Goal: Transaction & Acquisition: Purchase product/service

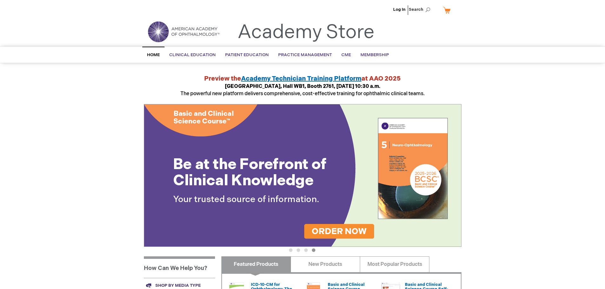
click at [447, 11] on link "My Cart" at bounding box center [449, 9] width 15 height 11
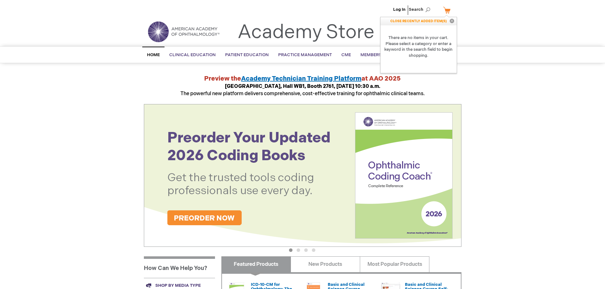
click at [317, 30] on link "Academy Store" at bounding box center [305, 32] width 137 height 23
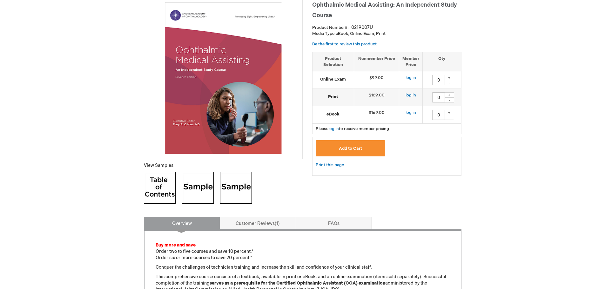
scroll to position [190, 0]
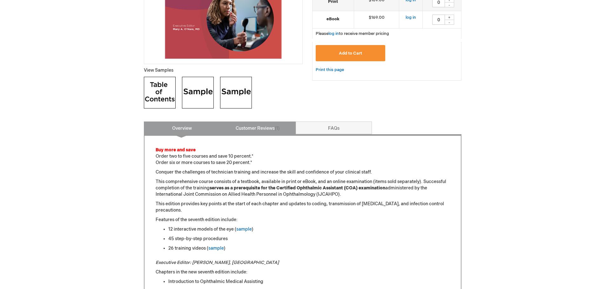
click at [260, 127] on link "Customer Reviews 1" at bounding box center [258, 128] width 76 height 13
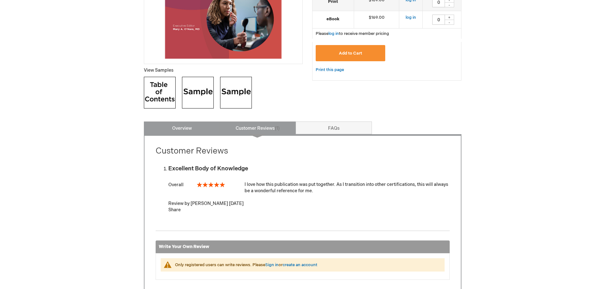
click at [167, 125] on link "Overview" at bounding box center [182, 128] width 76 height 13
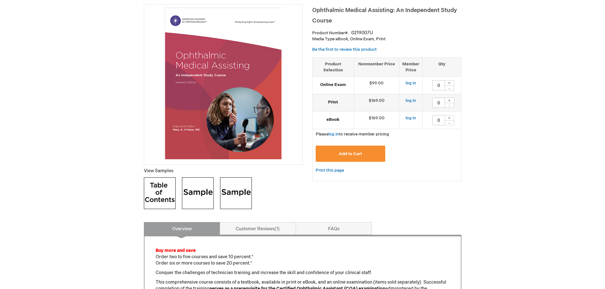
scroll to position [0, 0]
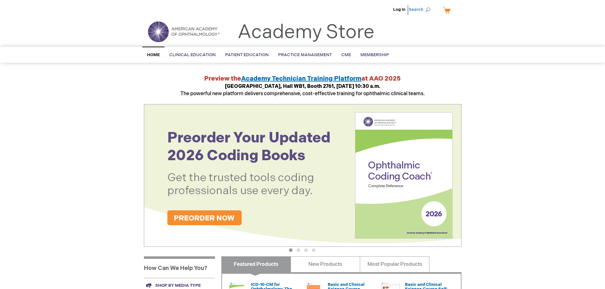
click at [426, 8] on span "Search" at bounding box center [421, 9] width 24 height 13
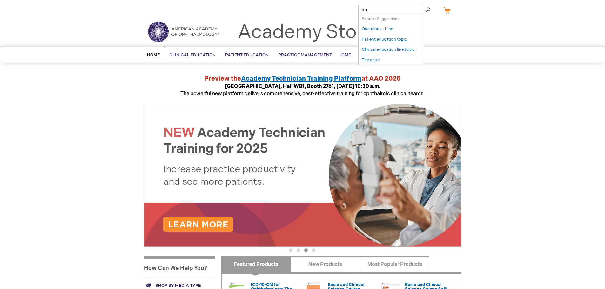
type input "o"
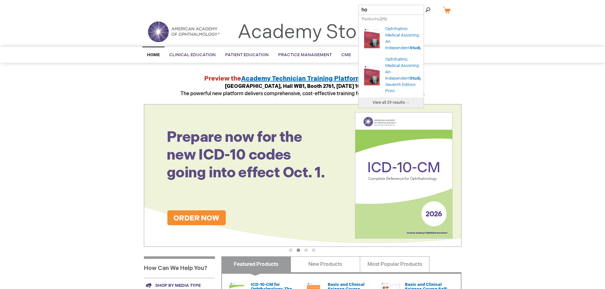
type input "h"
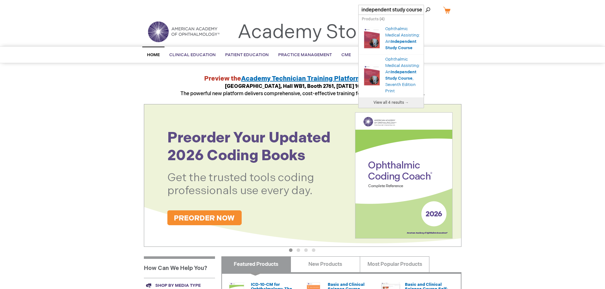
type input "independent study course"
click at [425, 5] on button "Search" at bounding box center [427, 10] width 5 height 10
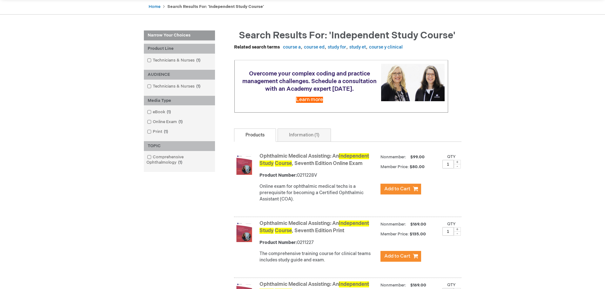
scroll to position [95, 0]
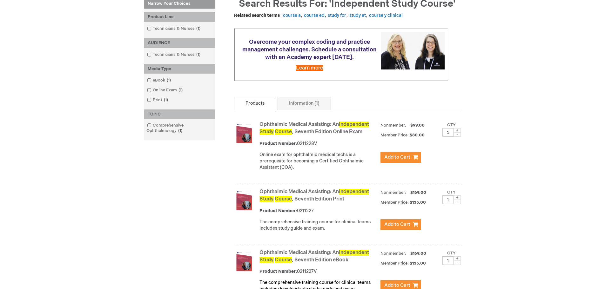
click at [280, 202] on strong "Ophthalmic Medical Assisting: An Independent Study Course , Seventh Edition Pri…" at bounding box center [318, 196] width 118 height 15
click at [248, 206] on img at bounding box center [244, 200] width 20 height 20
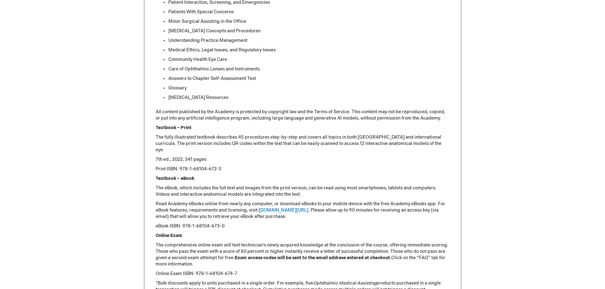
scroll to position [635, 0]
